Goal: Information Seeking & Learning: Learn about a topic

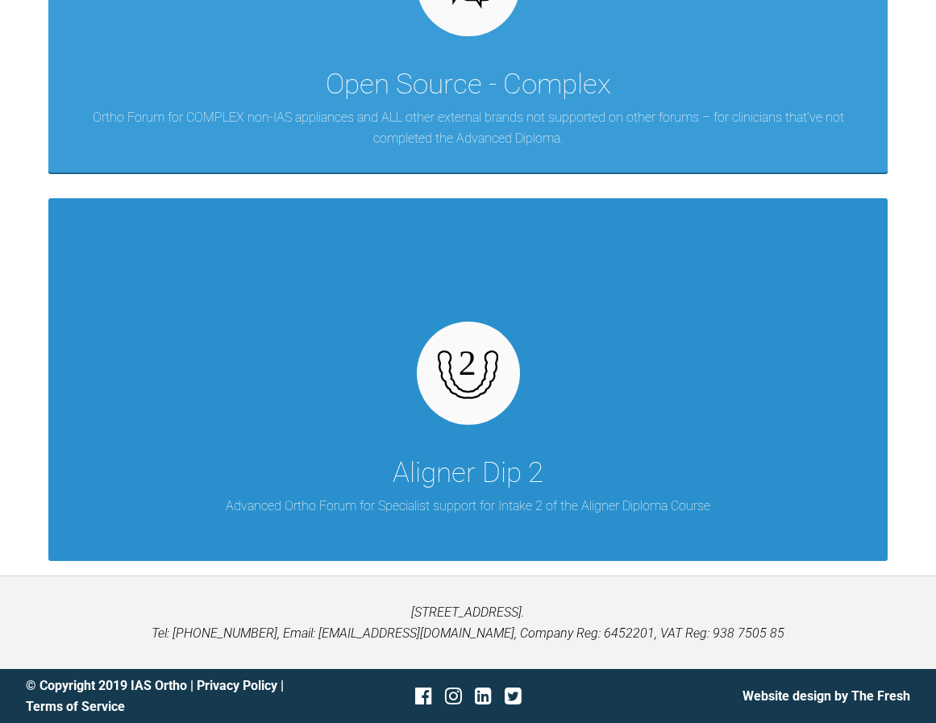
click at [502, 411] on div at bounding box center [468, 373] width 103 height 103
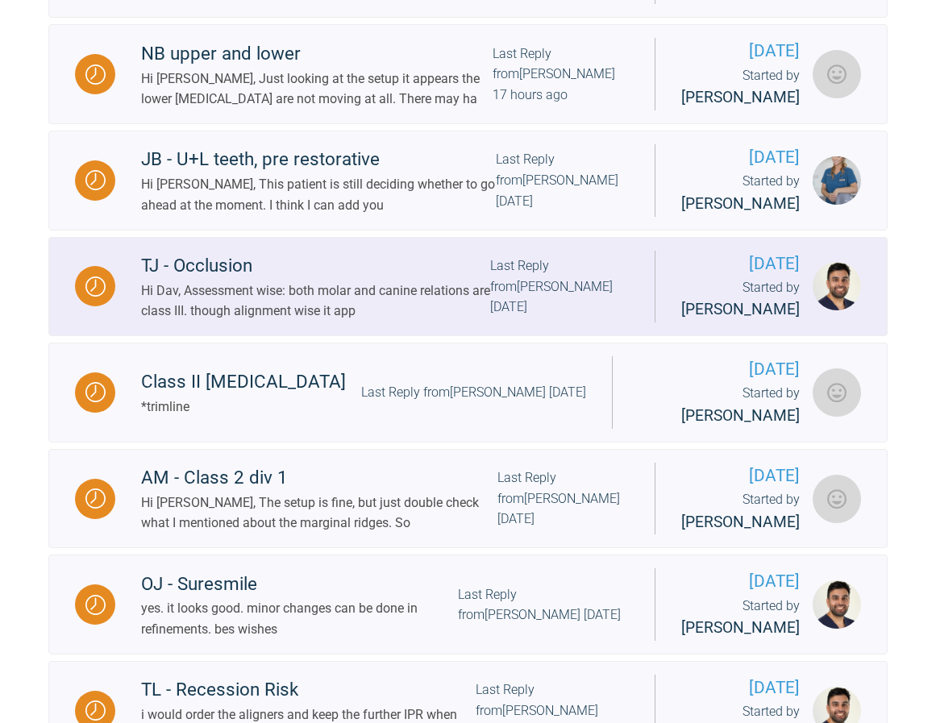
scroll to position [765, 0]
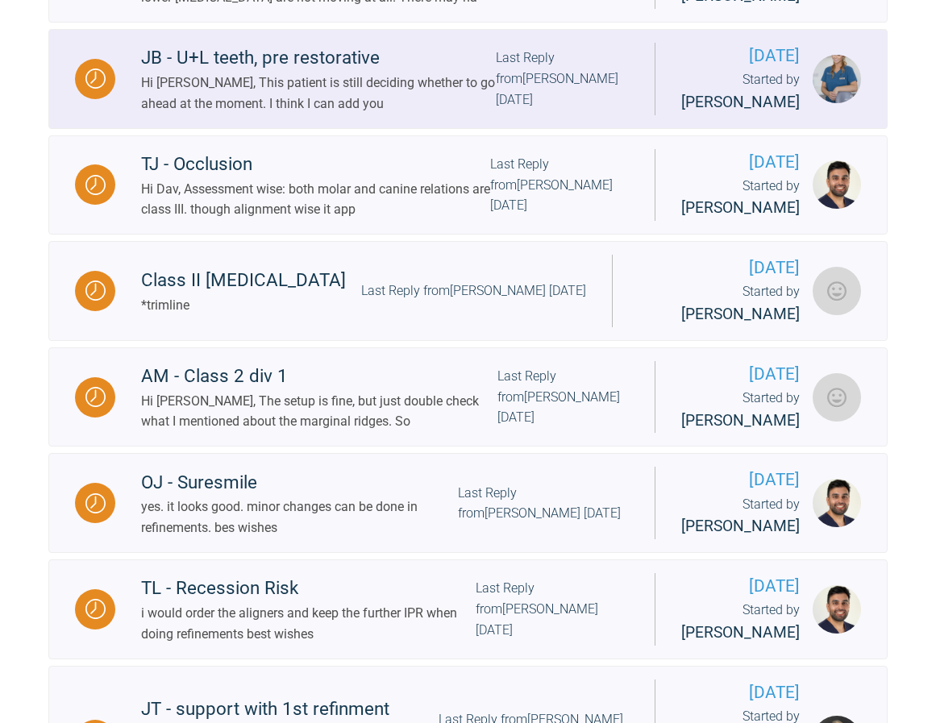
click at [290, 73] on div "JB - U+L teeth, pre restorative" at bounding box center [318, 58] width 355 height 29
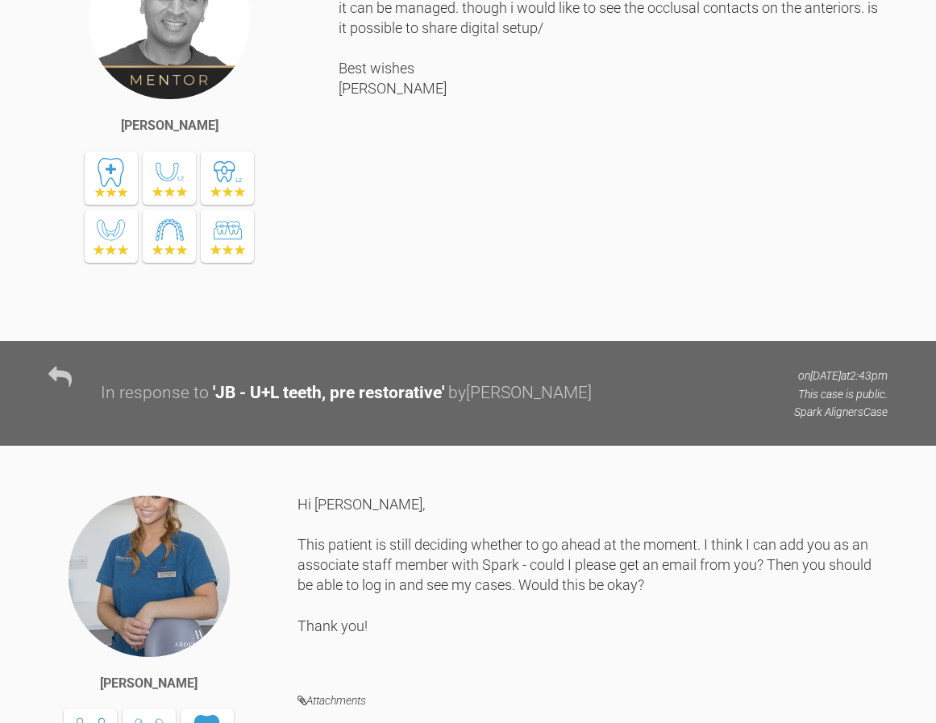
scroll to position [1491, 0]
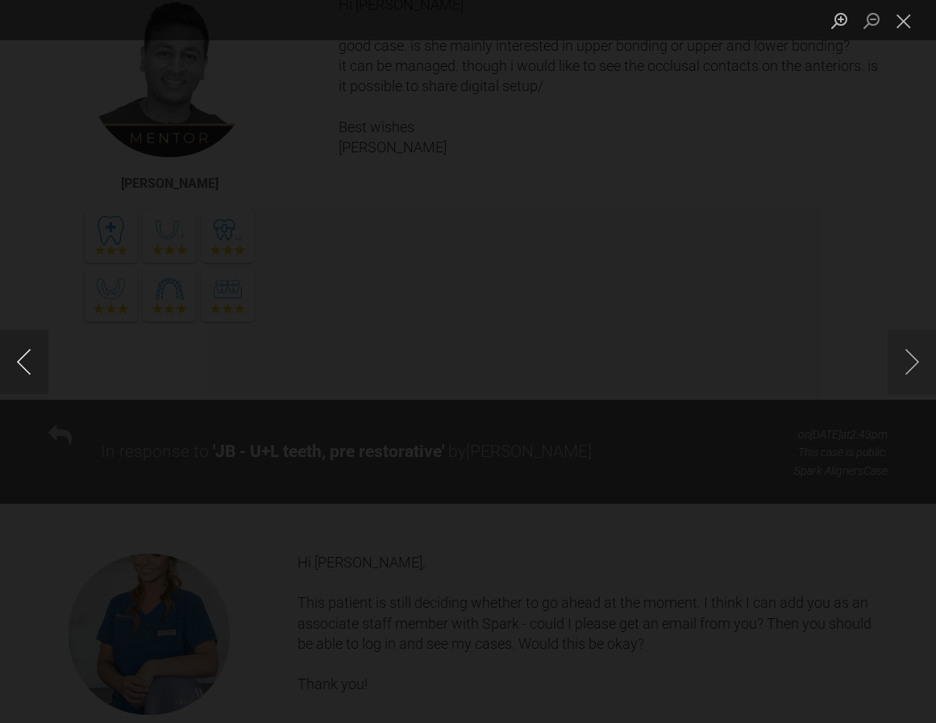
click at [26, 365] on button "Previous image" at bounding box center [24, 362] width 48 height 65
click at [21, 369] on button "Previous image" at bounding box center [24, 362] width 48 height 65
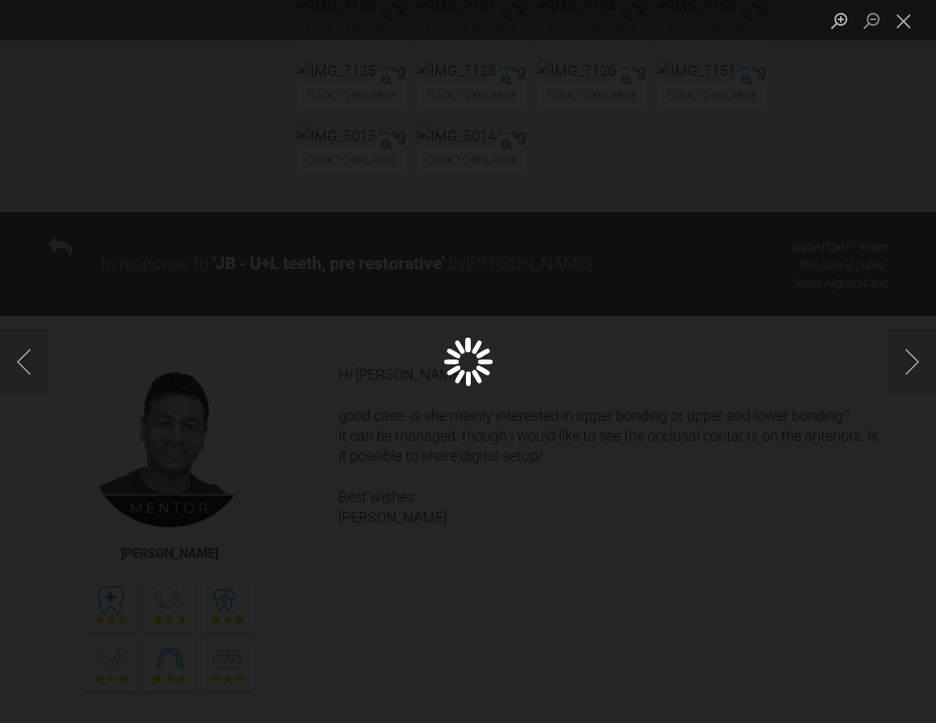
scroll to position [1088, 0]
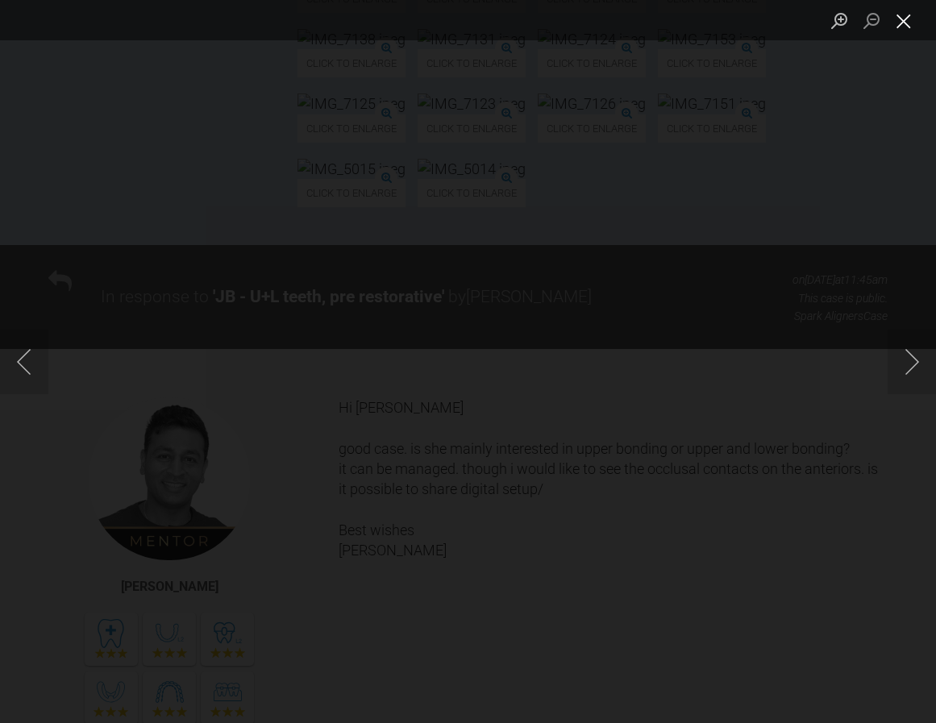
click at [911, 19] on button "Close lightbox" at bounding box center [904, 20] width 32 height 28
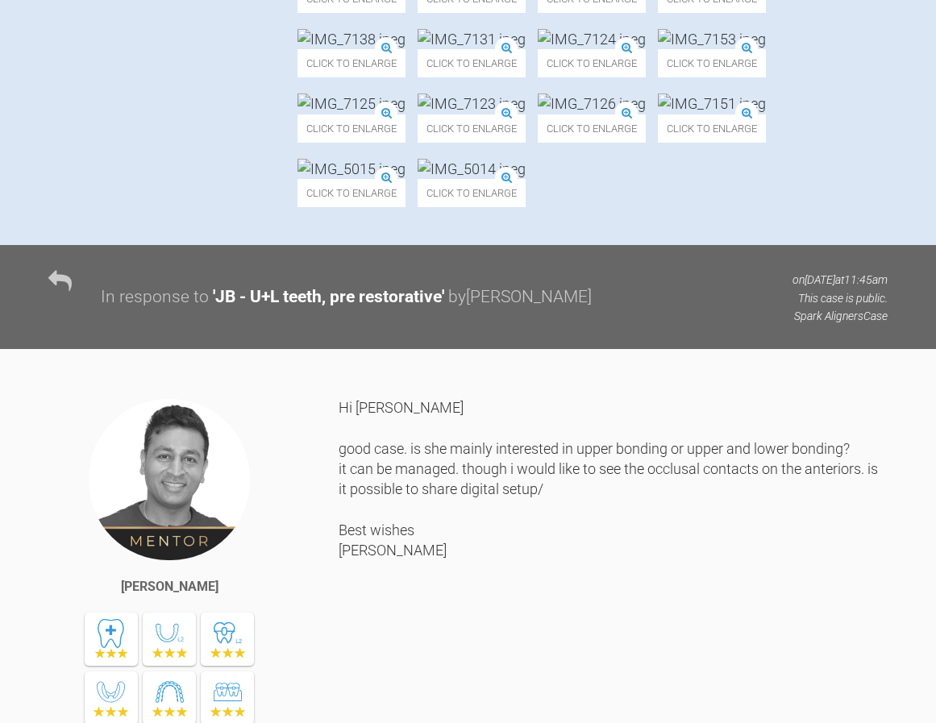
click at [406, 49] on img at bounding box center [352, 39] width 108 height 20
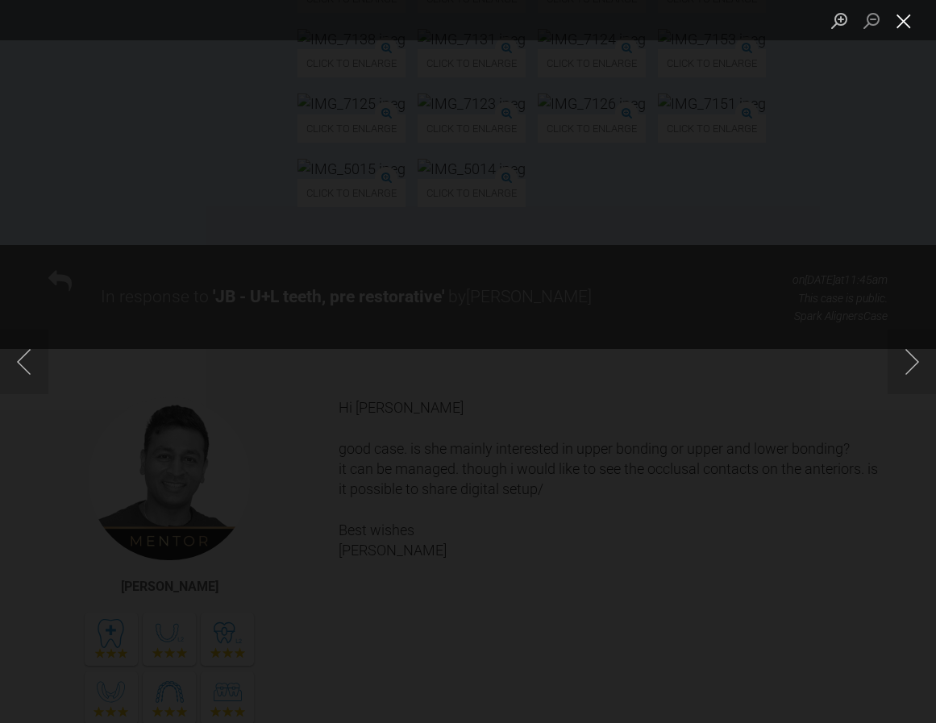
click at [908, 30] on button "Close lightbox" at bounding box center [904, 20] width 32 height 28
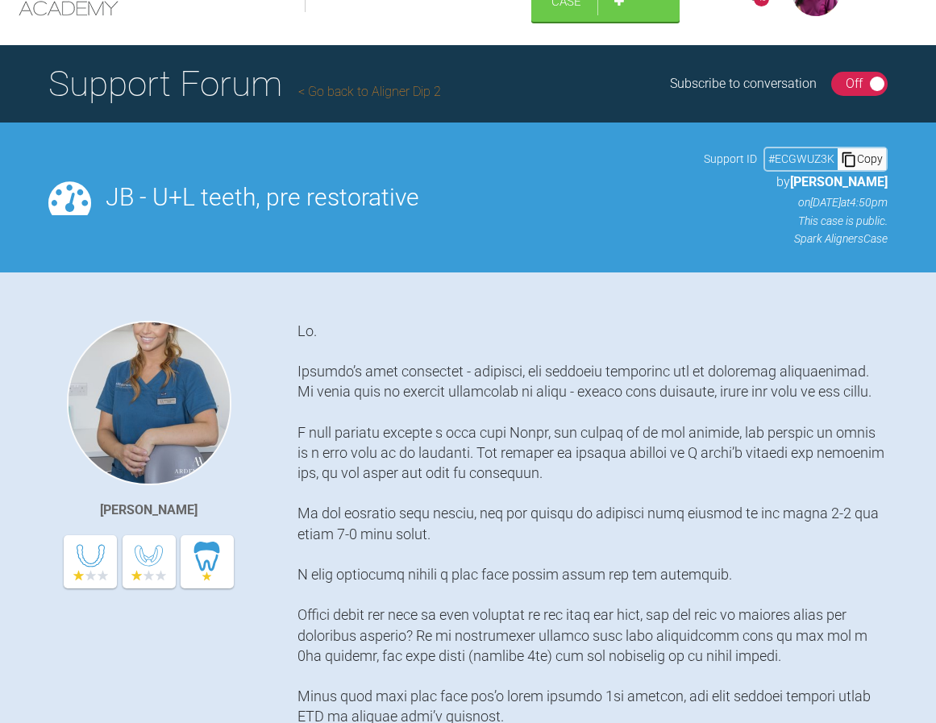
scroll to position [40, 0]
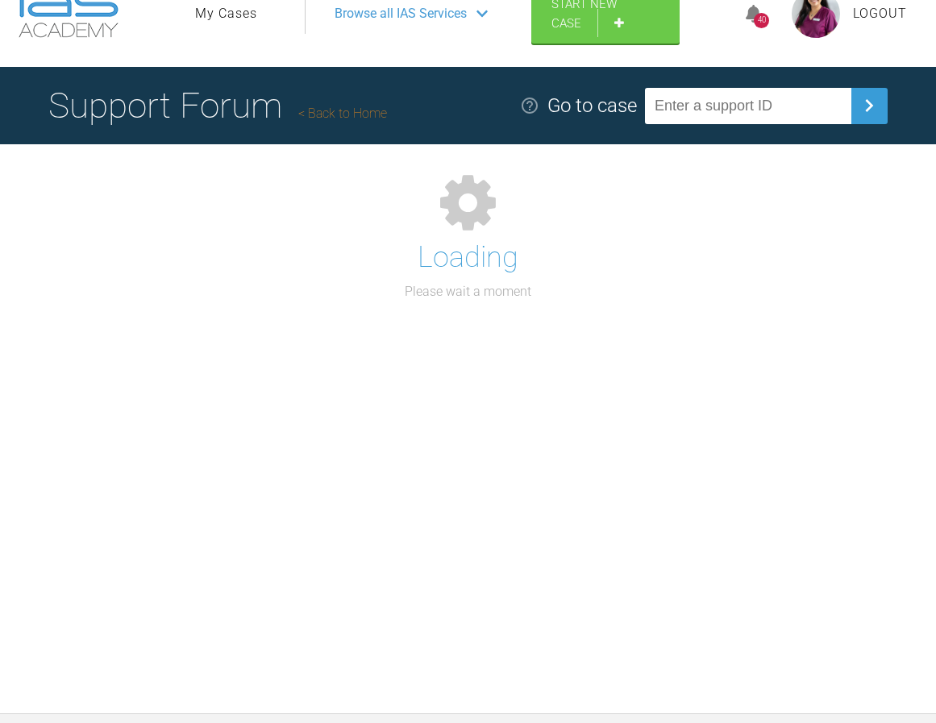
scroll to position [177, 0]
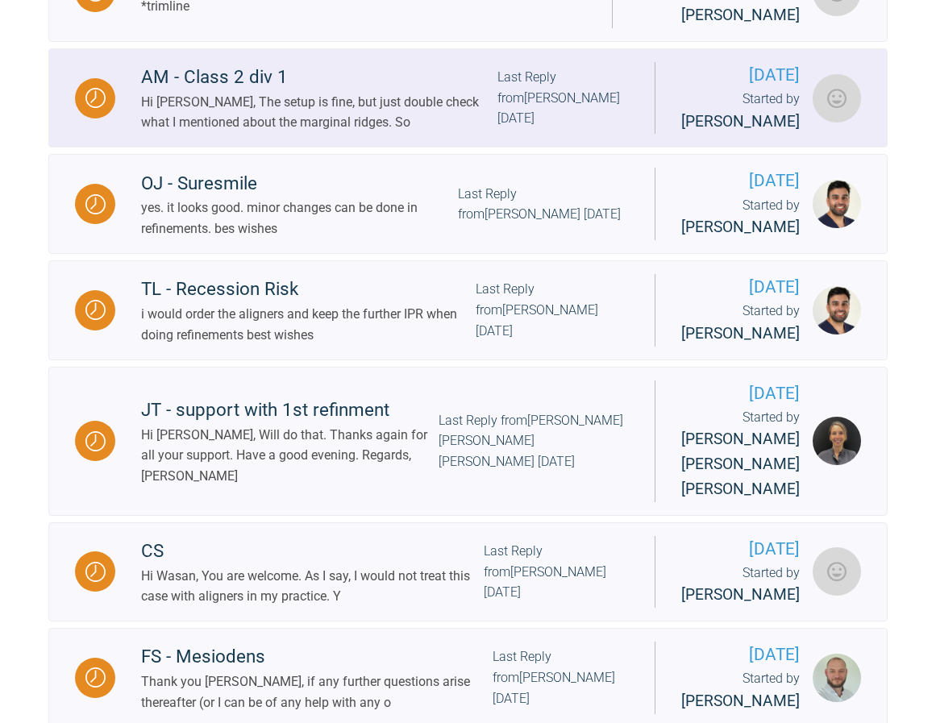
click at [229, 92] on div "AM - Class 2 div 1" at bounding box center [319, 77] width 356 height 29
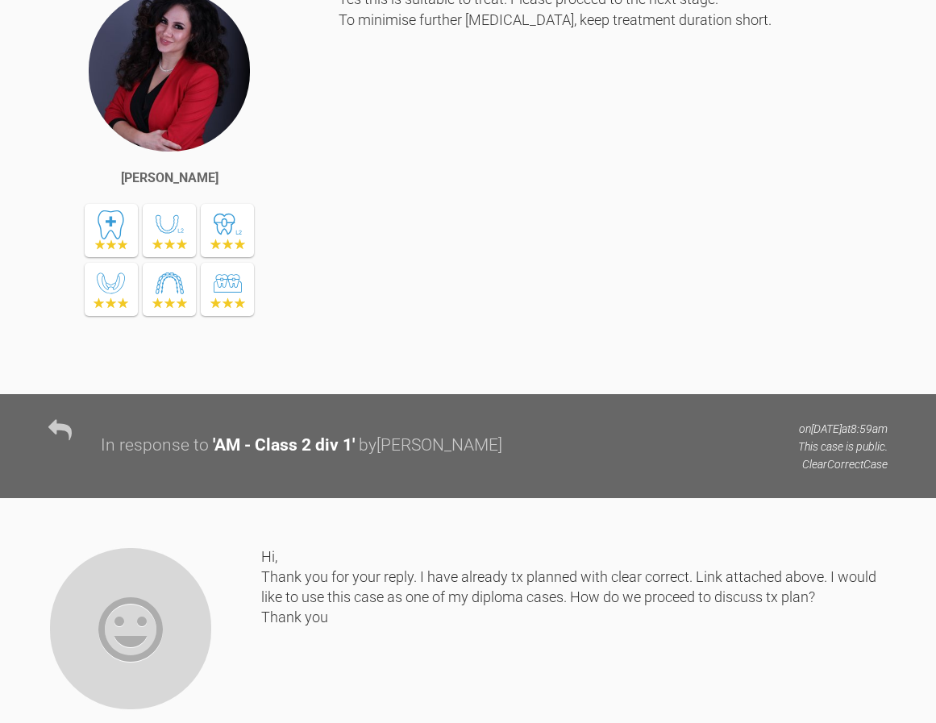
scroll to position [1952, 0]
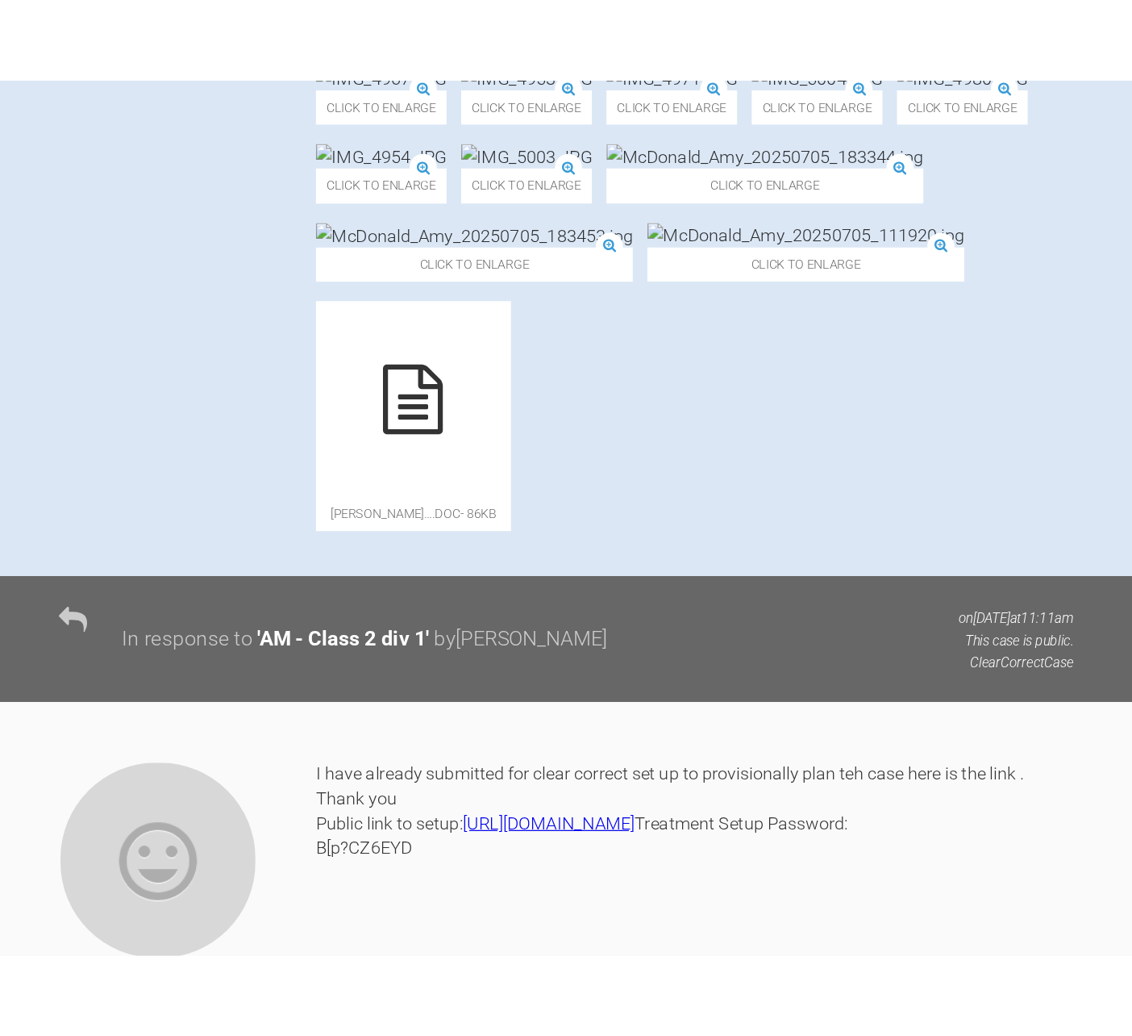
scroll to position [823, 0]
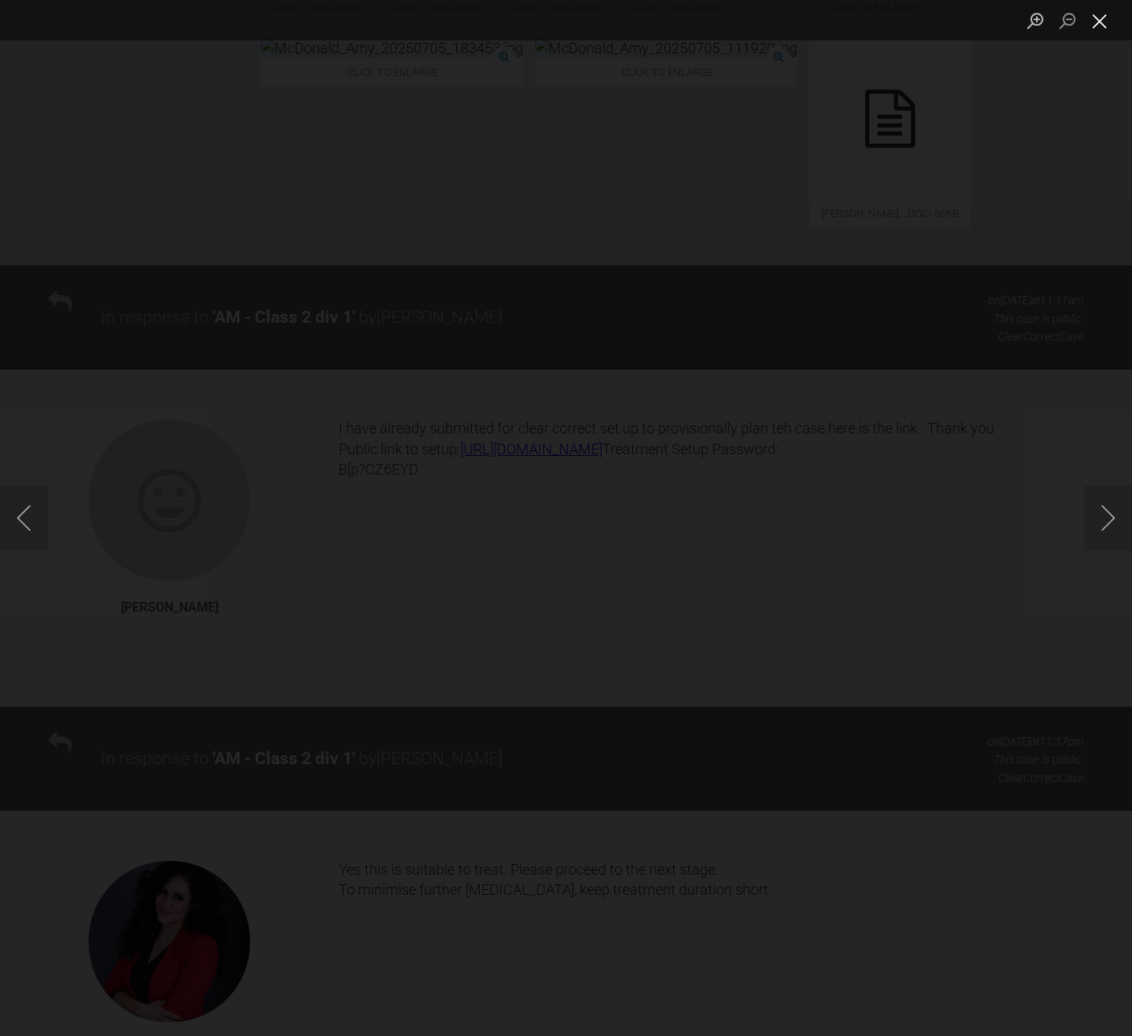
click at [948, 20] on button "Close lightbox" at bounding box center [1100, 20] width 32 height 28
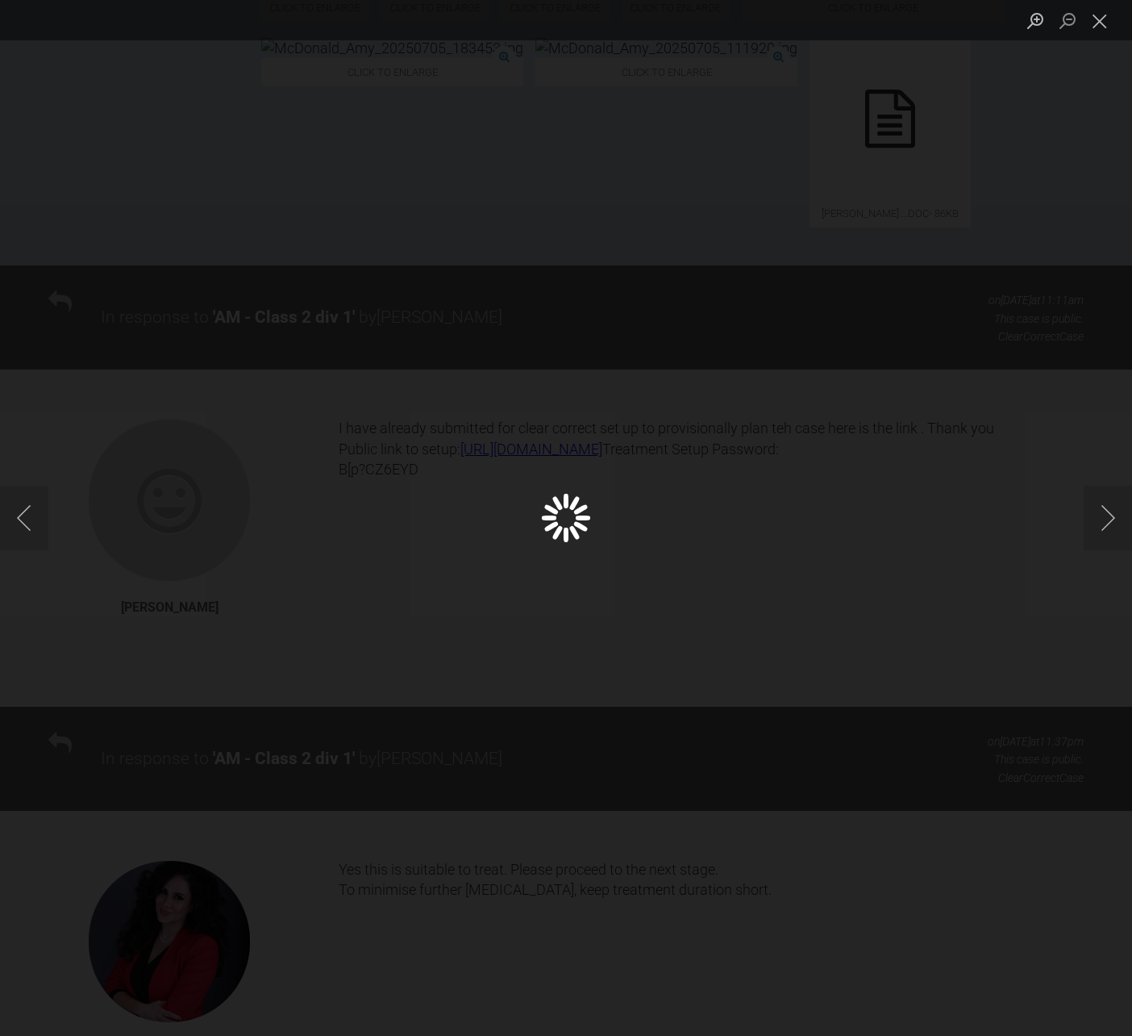
click at [494, 456] on div "Lightbox" at bounding box center [566, 518] width 1132 height 1036
click at [31, 525] on button "Previous image" at bounding box center [24, 518] width 48 height 65
click at [276, 723] on div "Lightbox" at bounding box center [566, 518] width 1132 height 1036
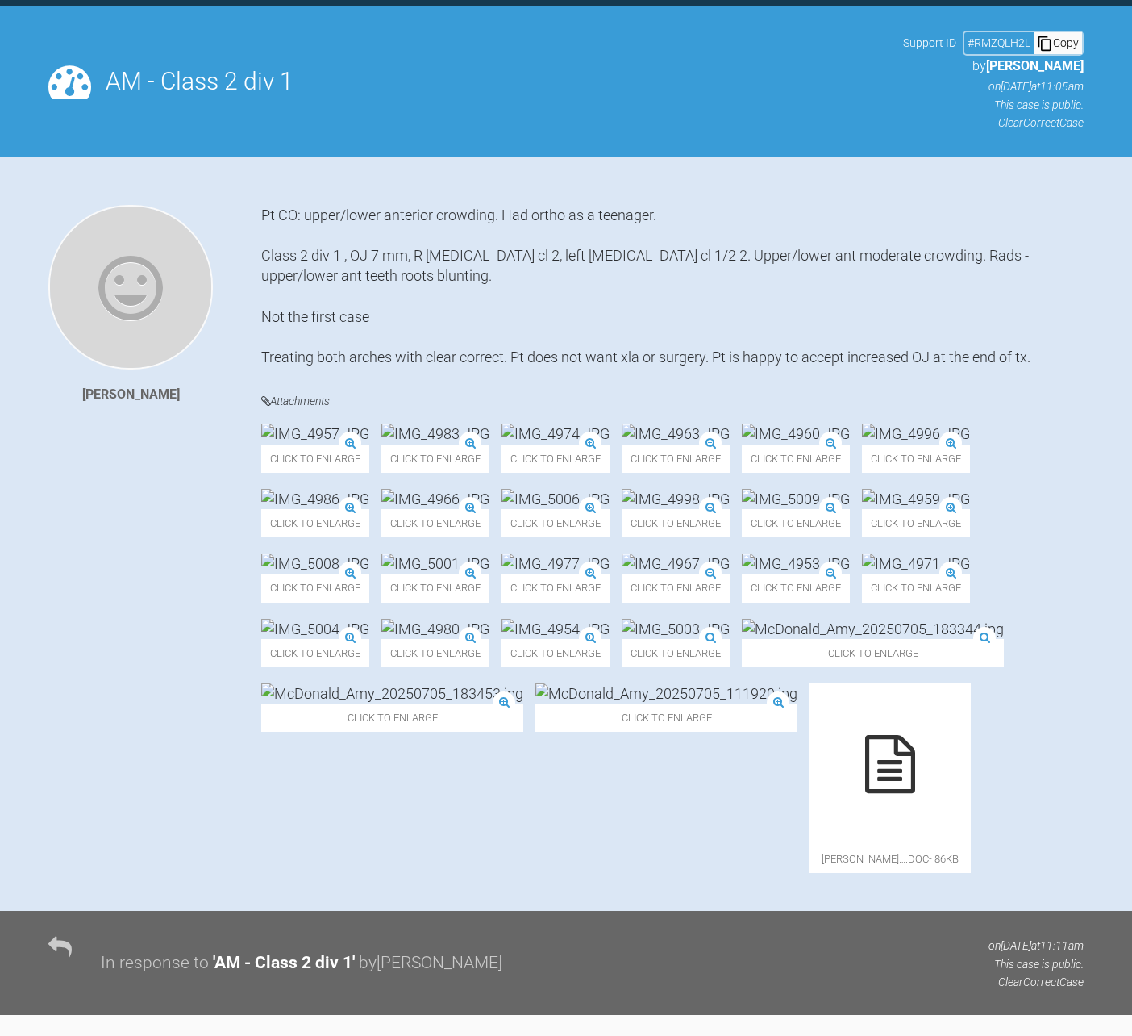
scroll to position [500, 0]
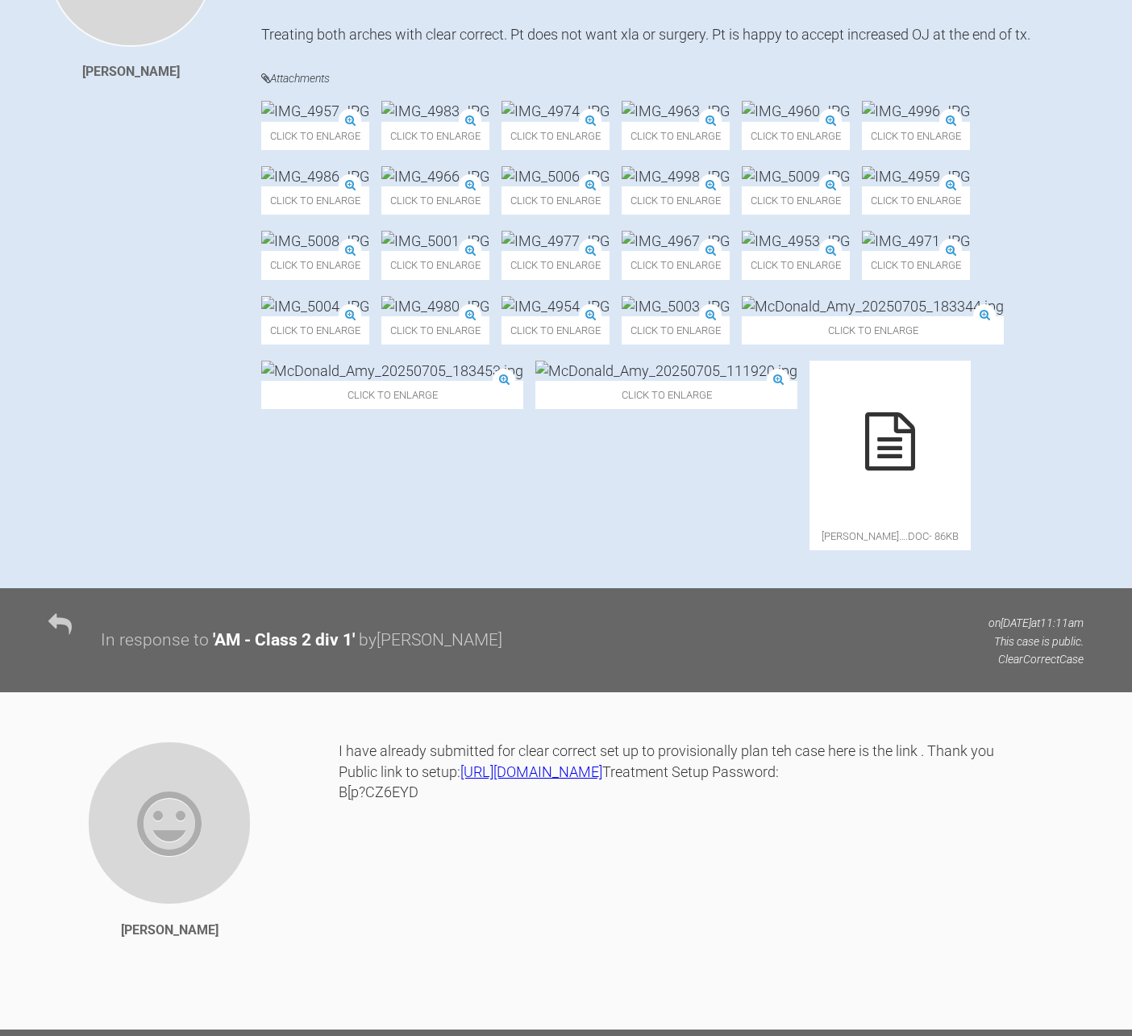
click at [340, 251] on img at bounding box center [315, 241] width 108 height 20
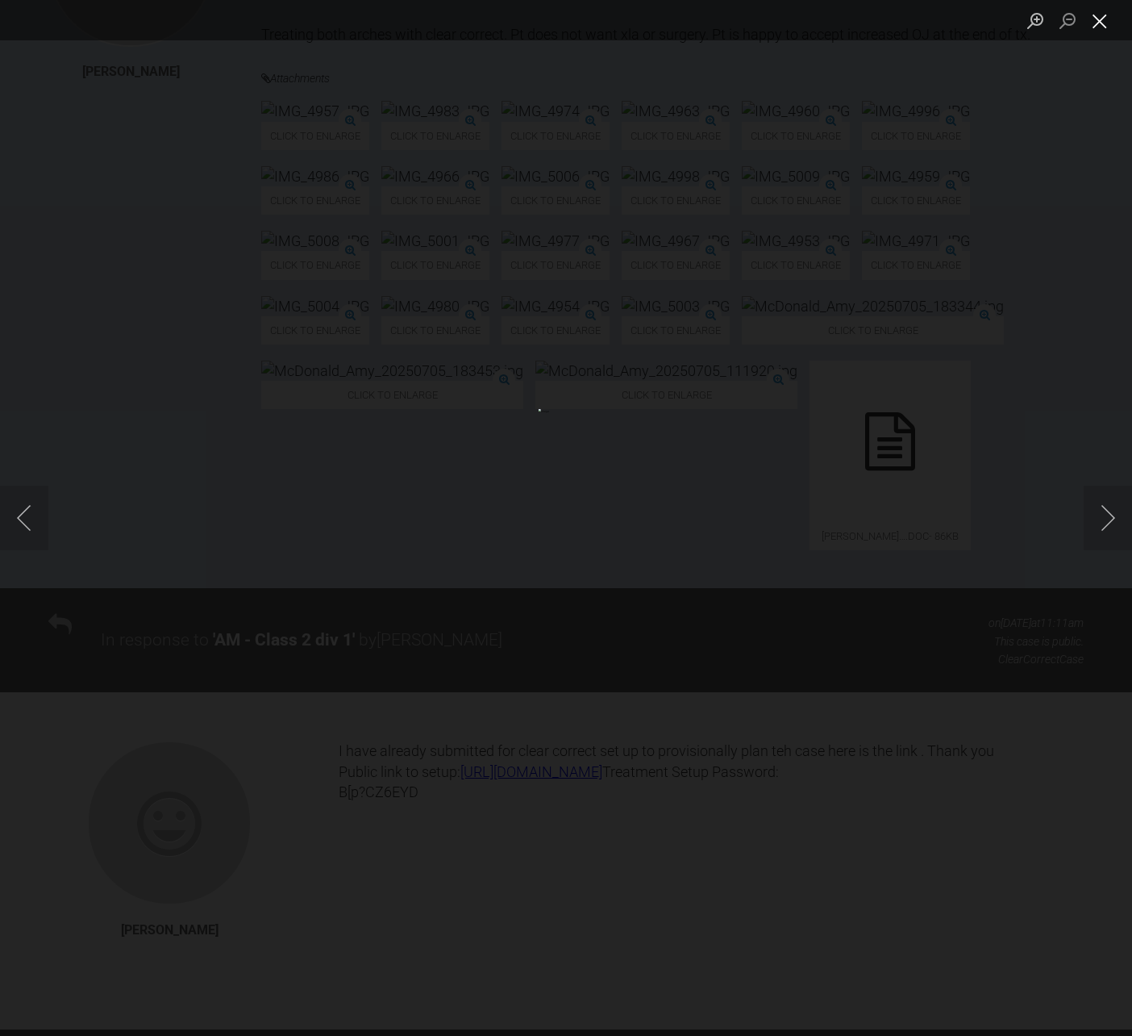
click at [948, 26] on button "Close lightbox" at bounding box center [1100, 20] width 32 height 28
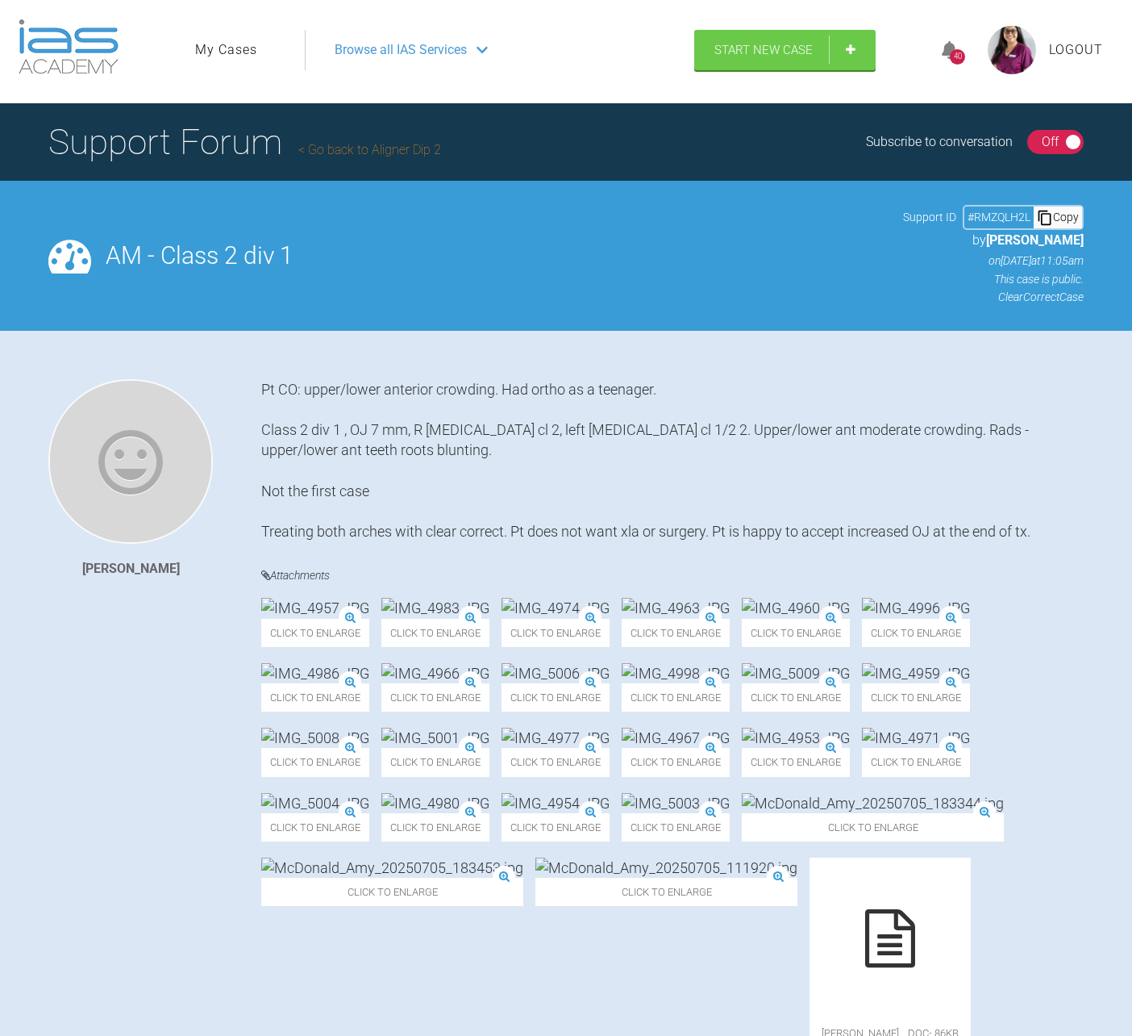
scroll to position [0, 0]
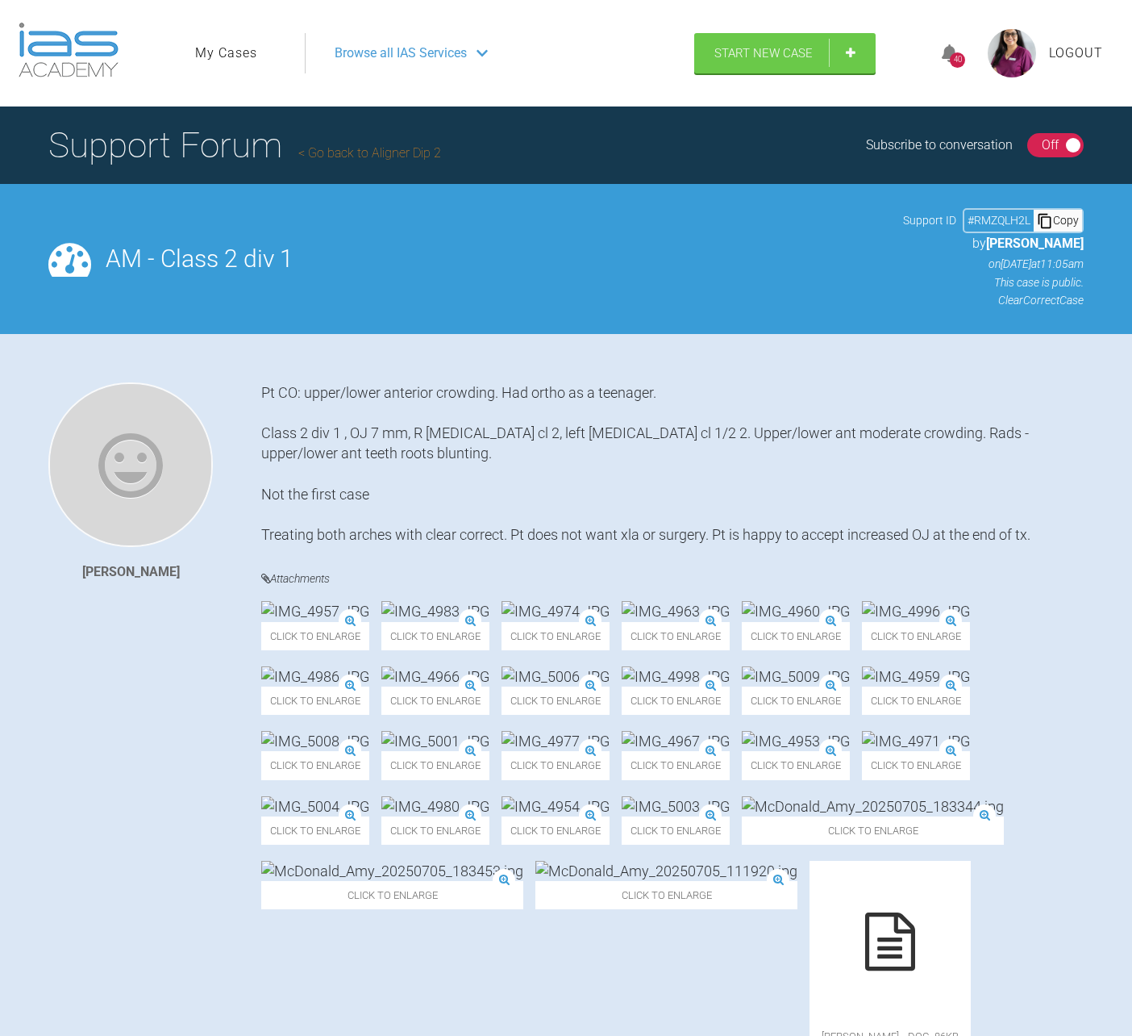
click at [948, 56] on span "Logout" at bounding box center [1076, 53] width 54 height 21
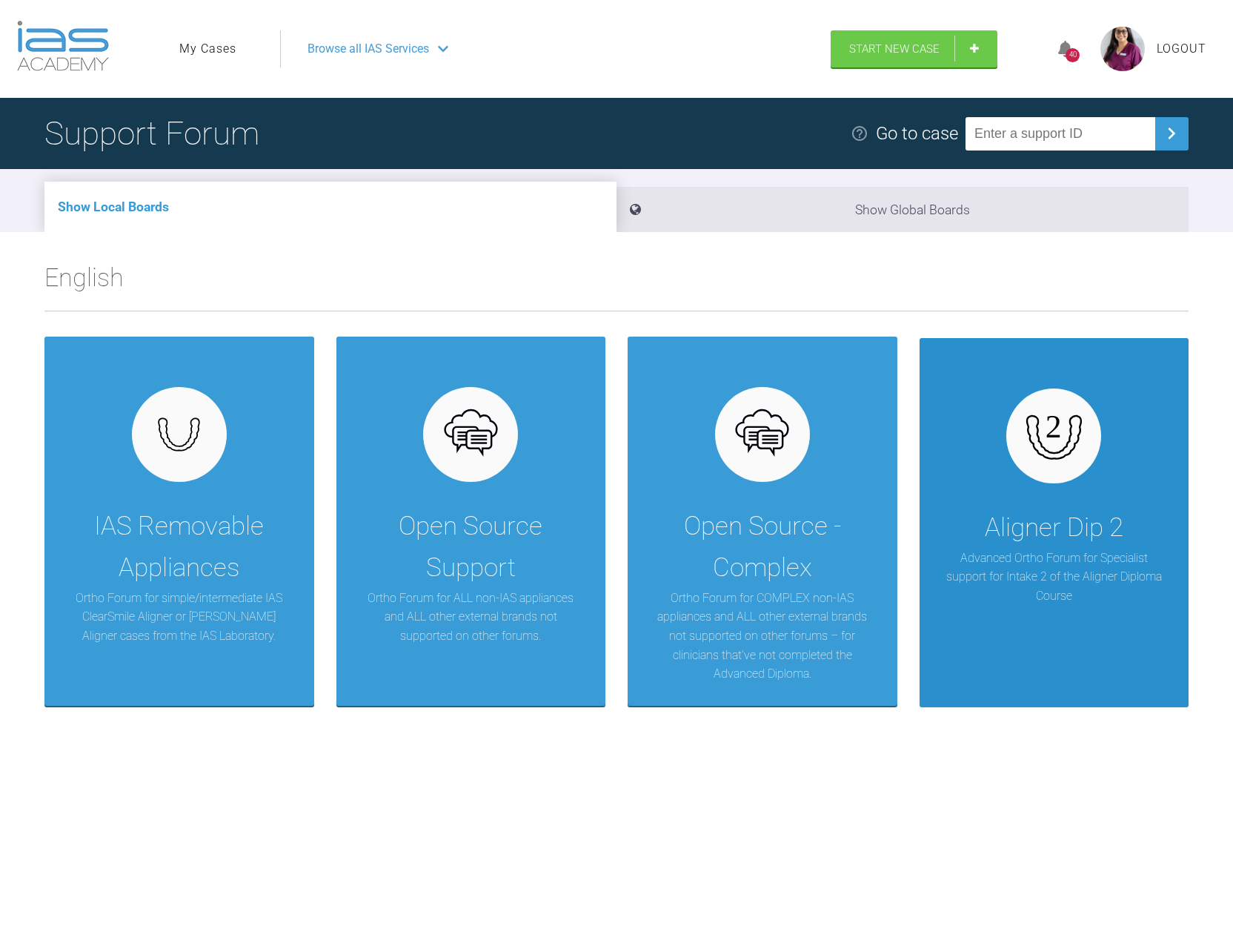
click at [1068, 545] on div "Aligner Dip 2" at bounding box center [1054, 527] width 139 height 41
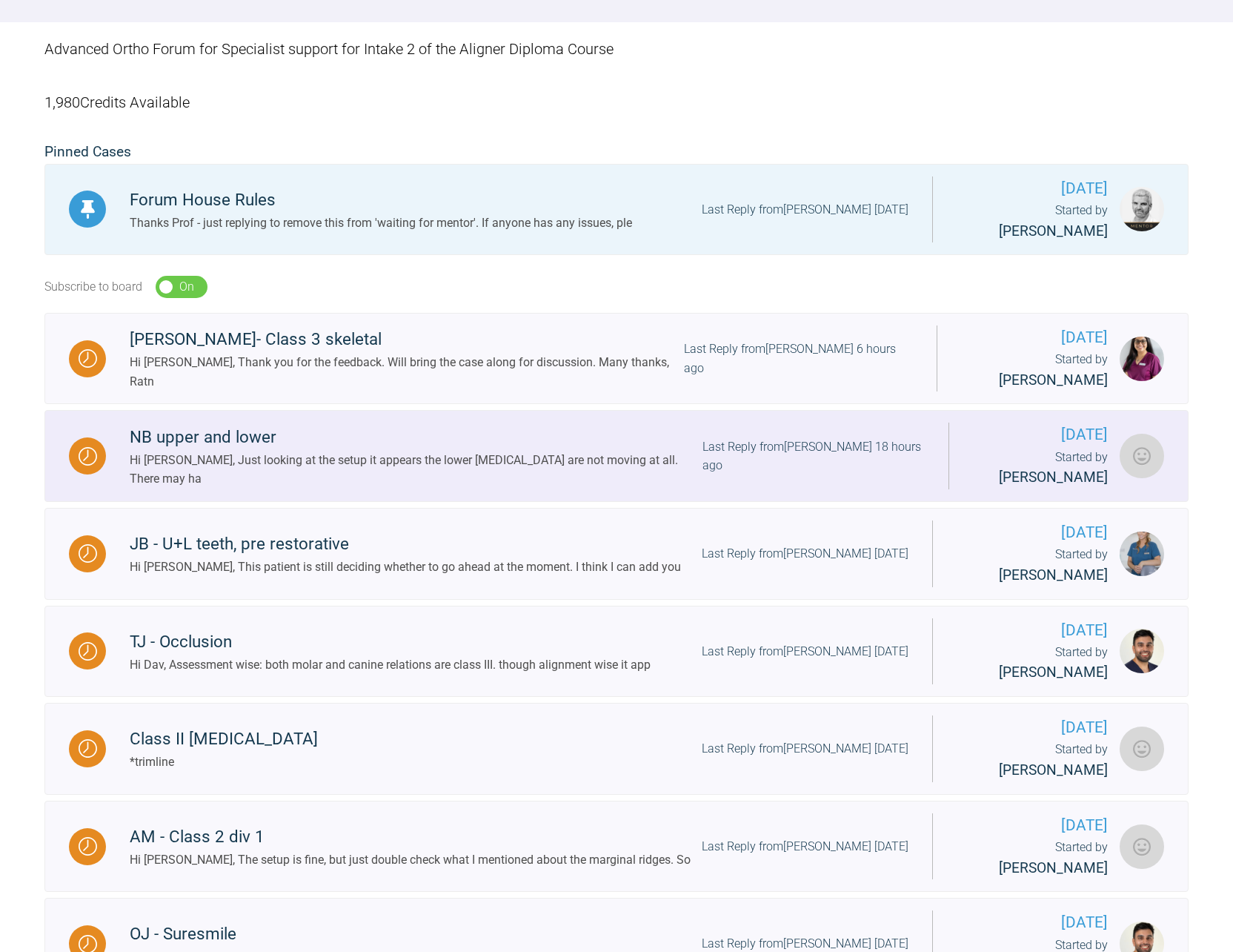
scroll to position [519, 0]
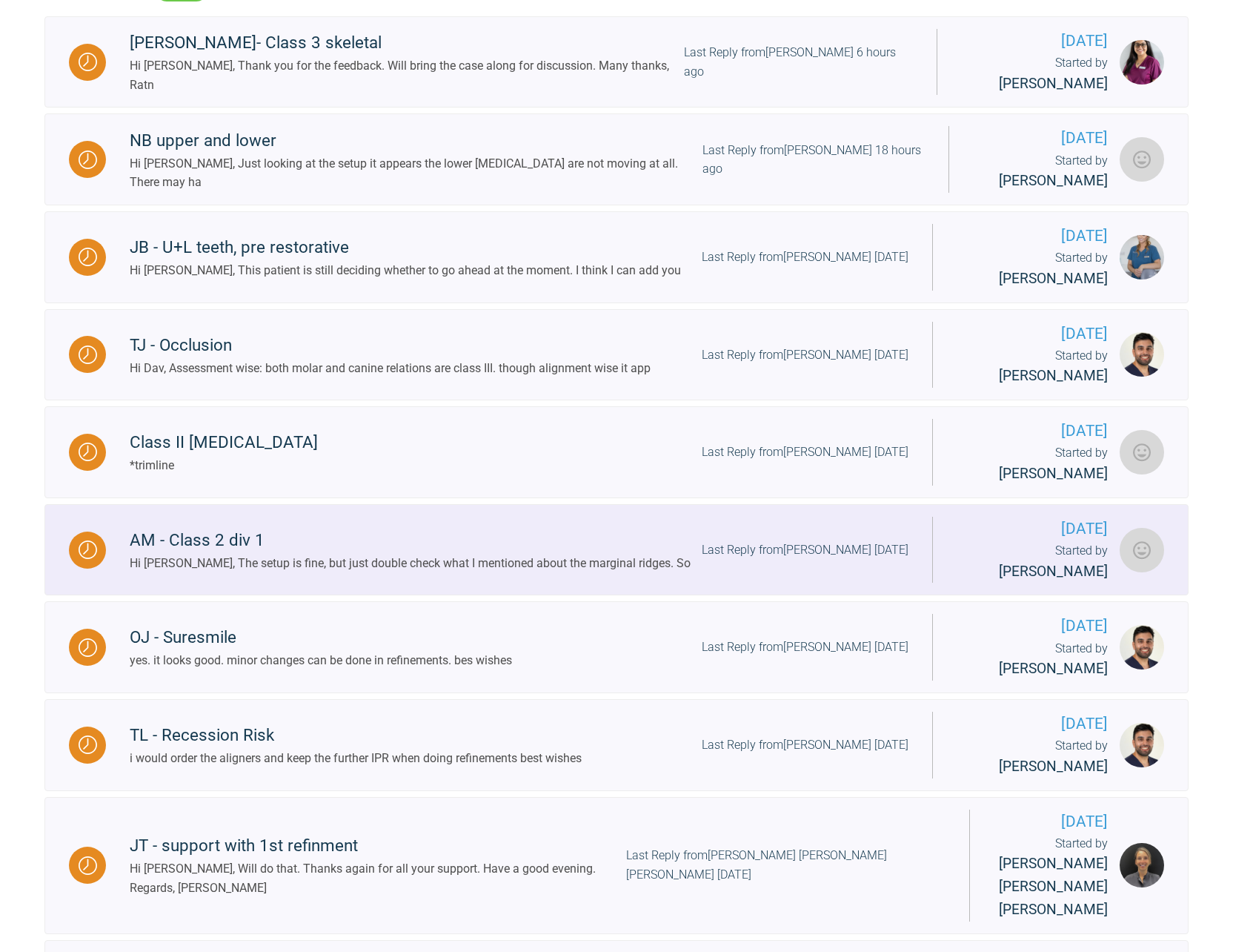
click at [232, 527] on div "AM - Class 2 div 1" at bounding box center [410, 539] width 561 height 27
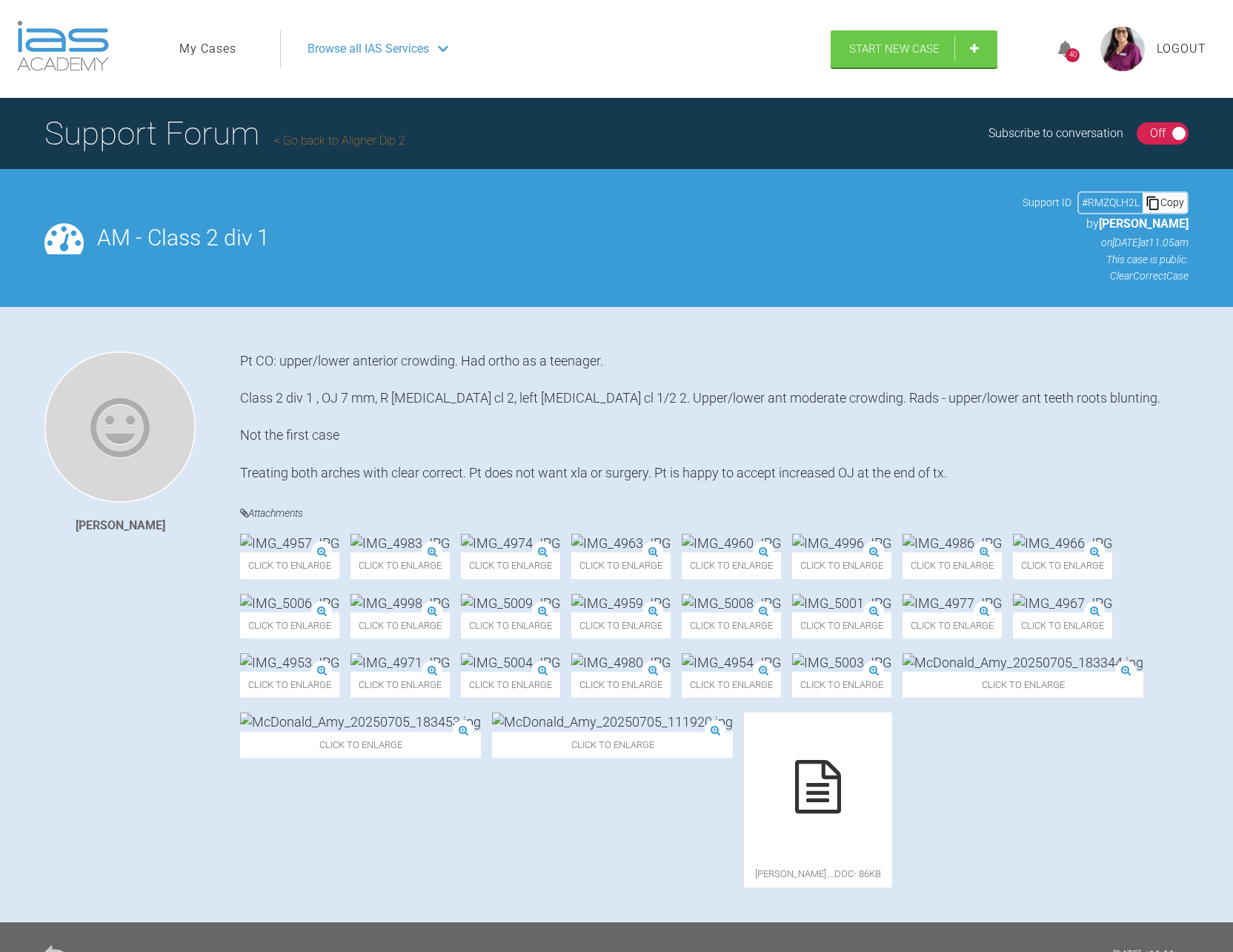
click at [1187, 46] on span "Logout" at bounding box center [1182, 49] width 50 height 19
